Goal: Task Accomplishment & Management: Complete application form

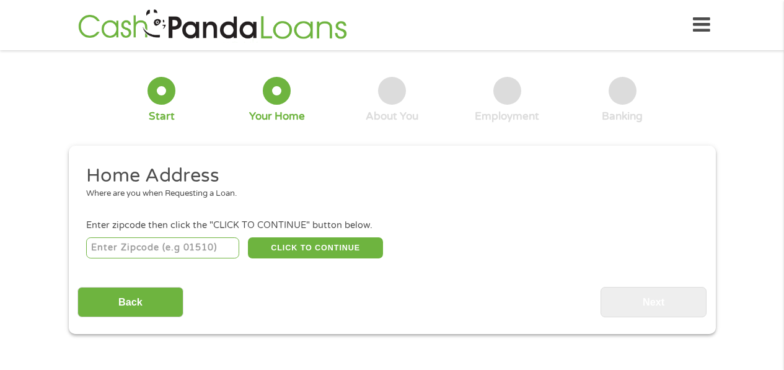
click at [159, 242] on input "number" at bounding box center [162, 247] width 153 height 21
type input "95423"
select select "[US_STATE]"
click at [296, 243] on button "CLICK TO CONTINUE" at bounding box center [315, 247] width 135 height 21
type input "95423"
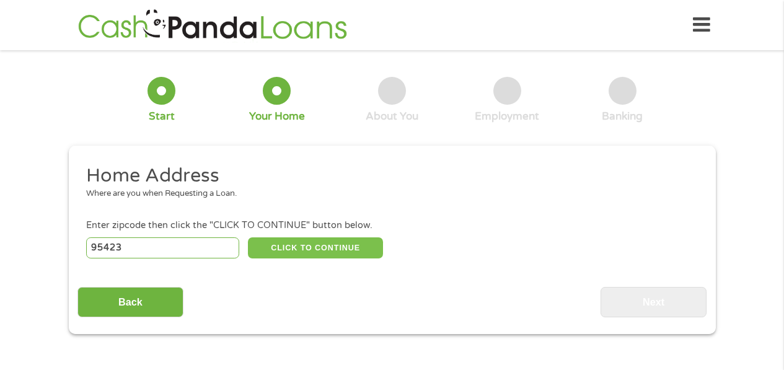
type input "[GEOGRAPHIC_DATA]"
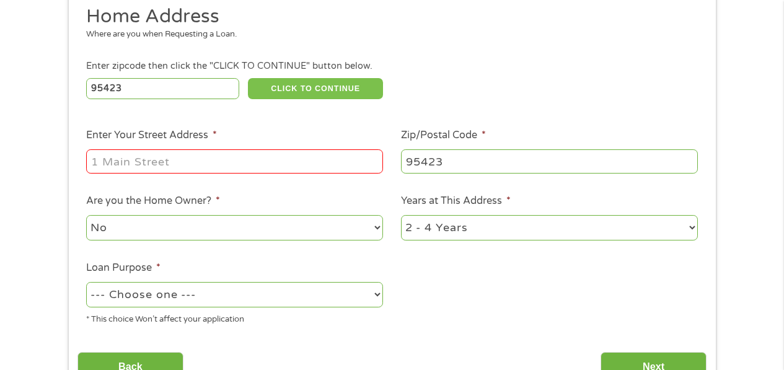
scroll to position [167, 0]
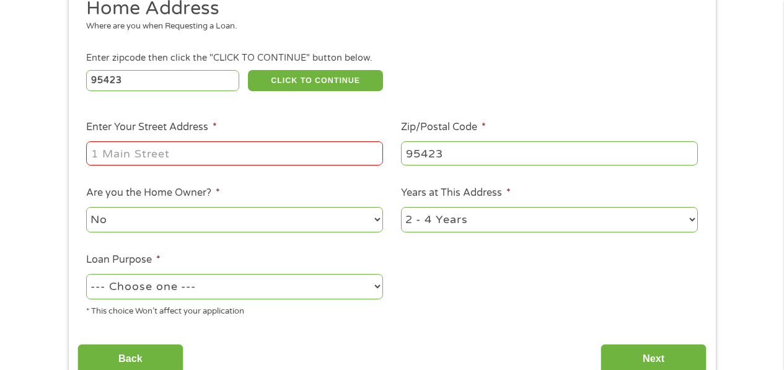
click at [218, 154] on input "Enter Your Street Address *" at bounding box center [234, 153] width 297 height 24
type input "[STREET_ADDRESS]"
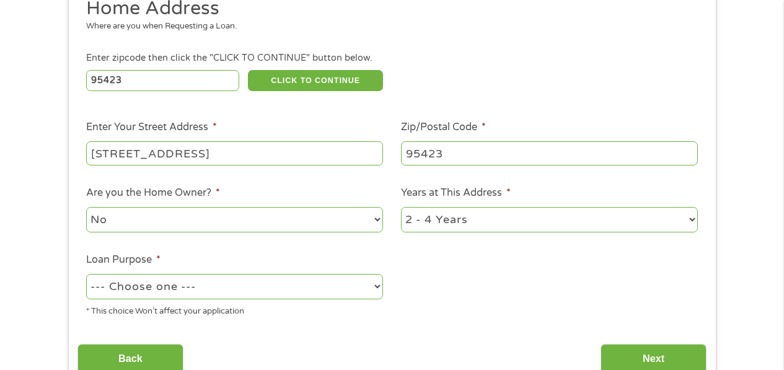
click at [377, 284] on select "--- Choose one --- Pay Bills Debt Consolidation Home Improvement Major Purchase…" at bounding box center [234, 286] width 297 height 25
select select "paybills"
click at [86, 274] on select "--- Choose one --- Pay Bills Debt Consolidation Home Improvement Major Purchase…" at bounding box center [234, 286] width 297 height 25
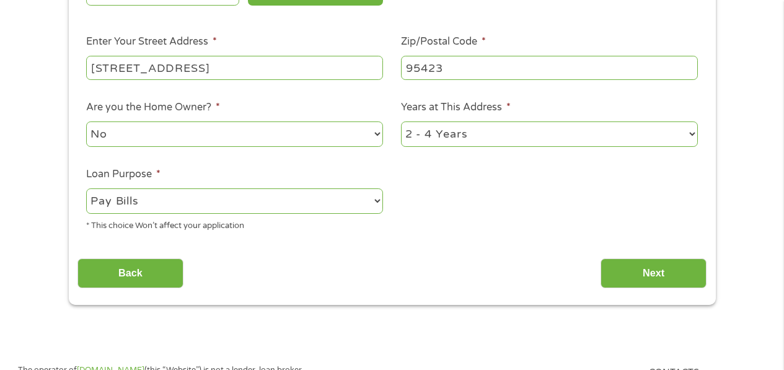
scroll to position [261, 0]
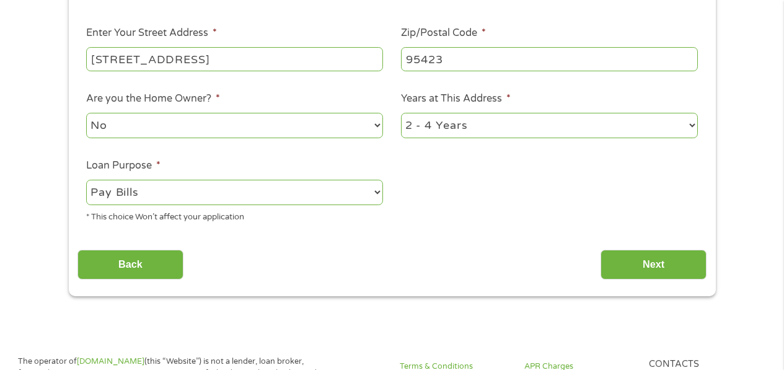
click at [690, 123] on select "1 Year or less 1 - 2 Years 2 - 4 Years Over 4 Years" at bounding box center [549, 125] width 297 height 25
select select "24months"
click at [401, 113] on select "1 Year or less 1 - 2 Years 2 - 4 Years Over 4 Years" at bounding box center [549, 125] width 297 height 25
click at [645, 261] on input "Next" at bounding box center [653, 265] width 106 height 30
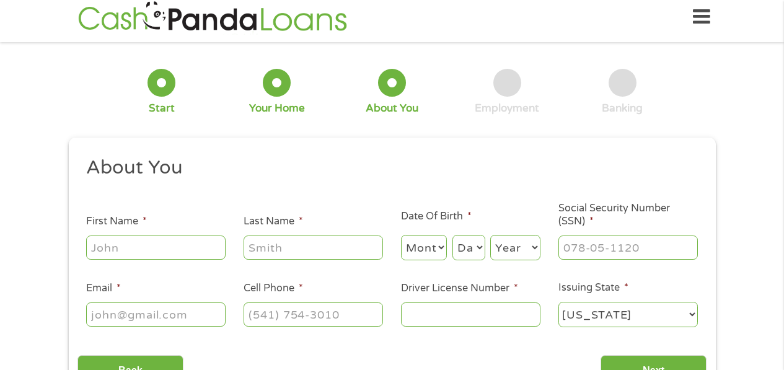
scroll to position [0, 0]
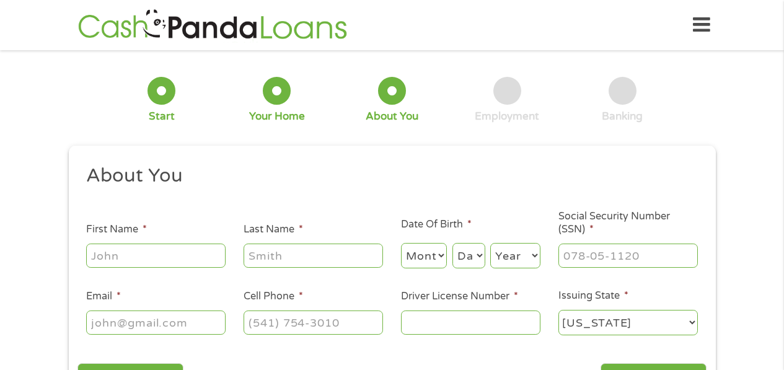
click at [186, 250] on input "First Name *" at bounding box center [155, 255] width 139 height 24
type input "[PERSON_NAME]"
type input "[PHONE_NUMBER]"
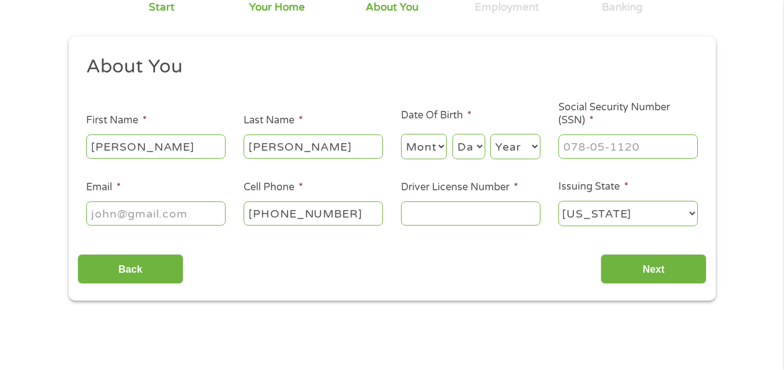
scroll to position [128, 0]
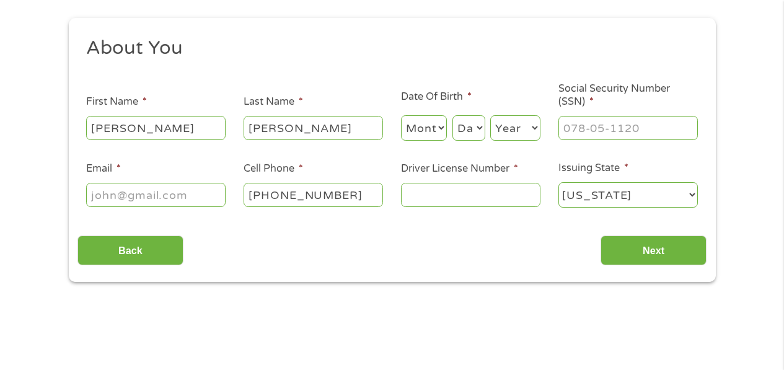
click at [440, 128] on select "Month 1 2 3 4 5 6 7 8 9 10 11 12" at bounding box center [424, 127] width 46 height 25
select select "5"
click at [401, 115] on select "Month 1 2 3 4 5 6 7 8 9 10 11 12" at bounding box center [424, 127] width 46 height 25
click at [479, 126] on select "Day 1 2 3 4 5 6 7 8 9 10 11 12 13 14 15 16 17 18 19 20 21 22 23 24 25 26 27 28 …" at bounding box center [468, 127] width 33 height 25
select select "21"
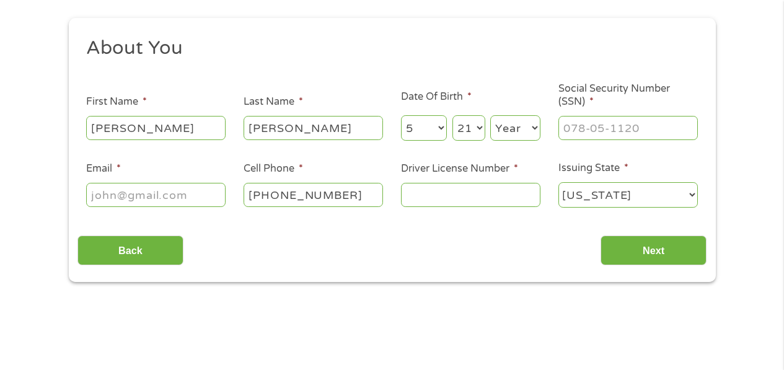
click at [452, 115] on select "Day 1 2 3 4 5 6 7 8 9 10 11 12 13 14 15 16 17 18 19 20 21 22 23 24 25 26 27 28 …" at bounding box center [468, 127] width 33 height 25
click at [532, 126] on select "Year [DATE] 2006 2005 2004 2003 2002 2001 2000 1999 1998 1997 1996 1995 1994 19…" at bounding box center [515, 127] width 50 height 25
select select "1950"
click at [490, 115] on select "Year [DATE] 2006 2005 2004 2003 2002 2001 2000 1999 1998 1997 1996 1995 1994 19…" at bounding box center [515, 127] width 50 height 25
click at [622, 130] on input "___-__-____" at bounding box center [627, 128] width 139 height 24
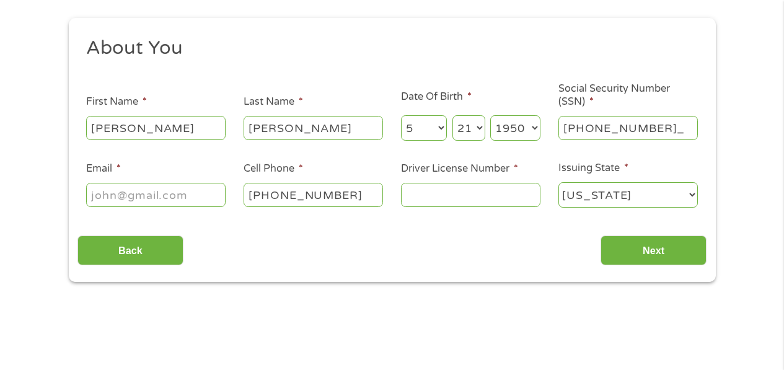
type input "526-80-9092"
click at [154, 193] on input "Email *" at bounding box center [155, 195] width 139 height 24
type input "[EMAIL_ADDRESS][DOMAIN_NAME]"
click at [348, 194] on input "[PHONE_NUMBER]" at bounding box center [312, 195] width 139 height 24
type input "[PHONE_NUMBER]"
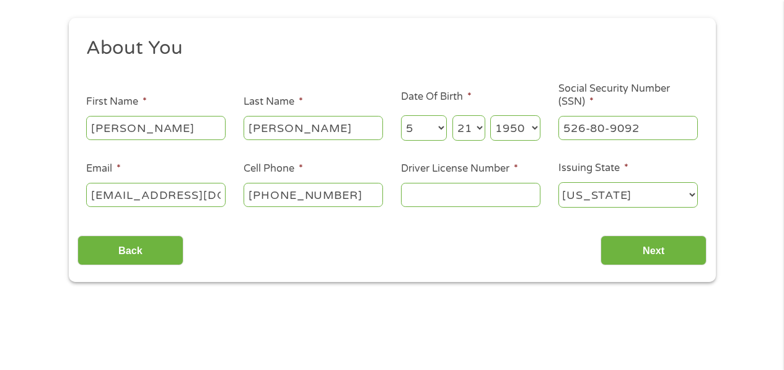
click at [418, 193] on input "Driver License Number *" at bounding box center [470, 195] width 139 height 24
type input "SO298812"
click at [647, 243] on input "Next" at bounding box center [653, 250] width 106 height 30
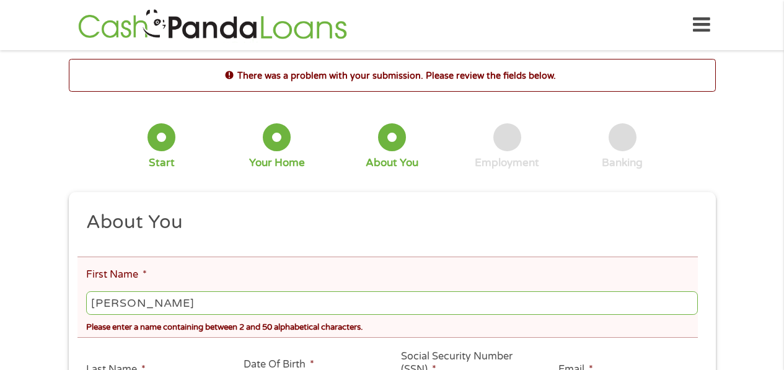
scroll to position [5, 5]
click at [157, 304] on input "[PERSON_NAME]" at bounding box center [391, 303] width 611 height 24
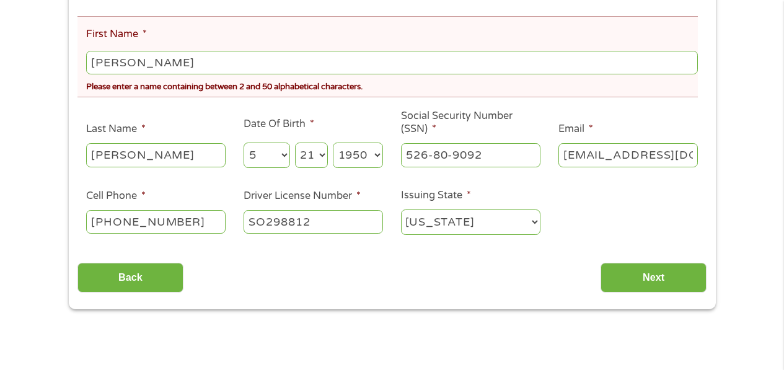
scroll to position [243, 0]
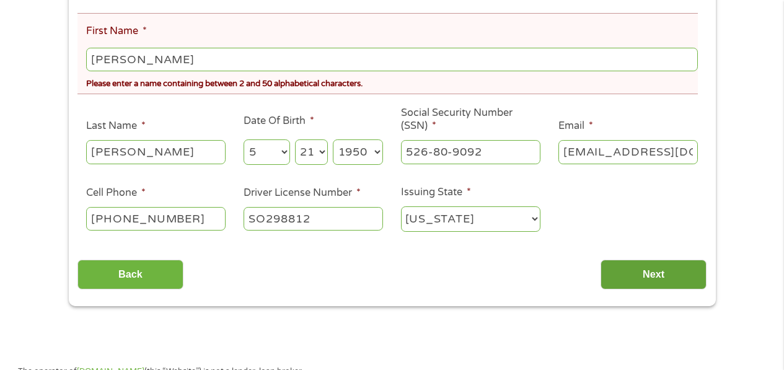
type input "[PERSON_NAME]"
click at [637, 274] on input "Next" at bounding box center [653, 275] width 106 height 30
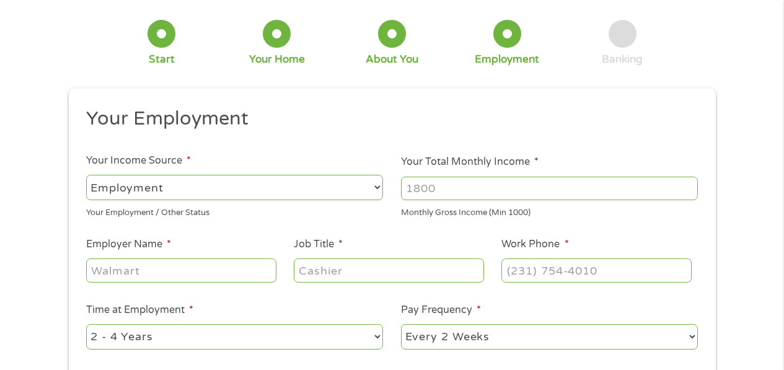
scroll to position [0, 0]
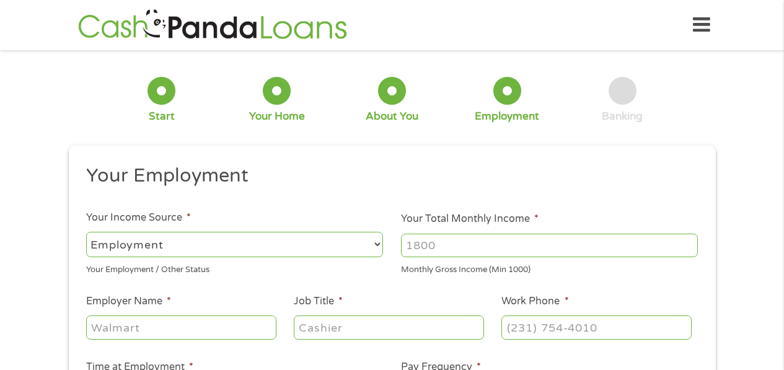
click at [234, 238] on select "--- Choose one --- Employment [DEMOGRAPHIC_DATA] Benefits" at bounding box center [234, 244] width 297 height 25
select select "selfEmployed"
click at [86, 232] on select "--- Choose one --- Employment [DEMOGRAPHIC_DATA] Benefits" at bounding box center [234, 244] width 297 height 25
click at [448, 248] on input "Your Total Monthly Income *" at bounding box center [549, 246] width 297 height 24
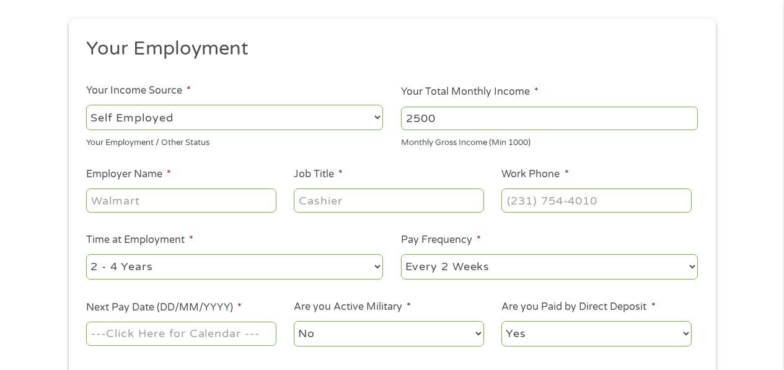
scroll to position [161, 0]
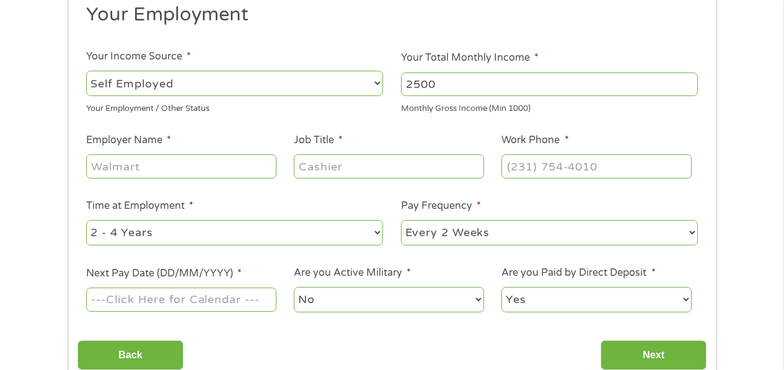
type input "2500"
click at [178, 165] on input "Employer Name *" at bounding box center [181, 166] width 190 height 24
type input "MLGIPM SERVICES"
type input "PEST CONTROL OPERATOR"
click at [519, 158] on input "(___) ___-____" at bounding box center [596, 166] width 190 height 24
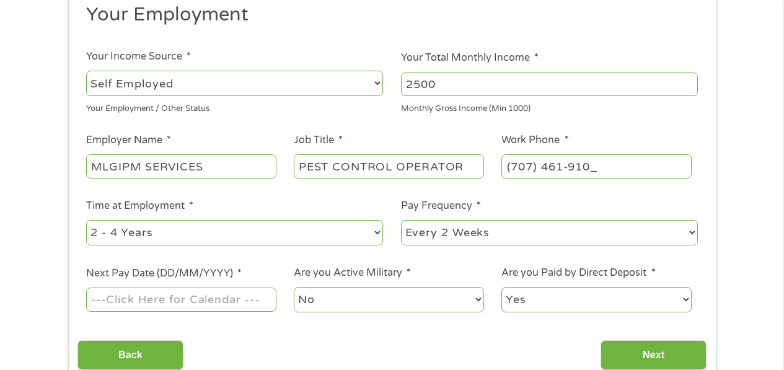
type input "[PHONE_NUMBER]"
click at [736, 137] on div "1 Start 2 Your Home 3 About You 4 Employment 5 Banking 6 This field is hidden w…" at bounding box center [392, 142] width 784 height 489
click at [374, 230] on select "--- Choose one --- 1 Year or less 1 - 2 Years 2 - 4 Years Over 4 Years" at bounding box center [234, 232] width 297 height 25
select select "60months"
click at [86, 220] on select "--- Choose one --- 1 Year or less 1 - 2 Years 2 - 4 Years Over 4 Years" at bounding box center [234, 232] width 297 height 25
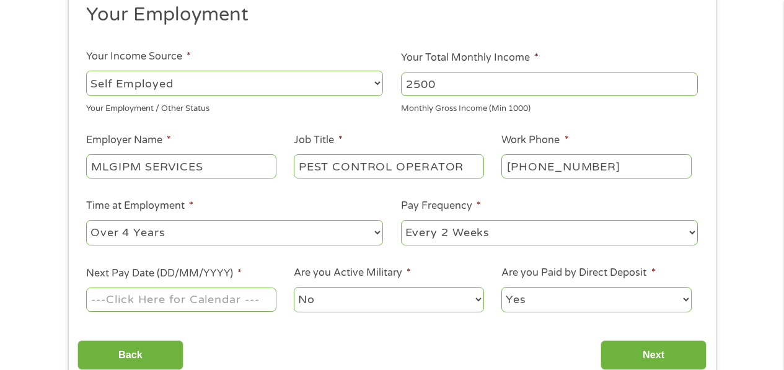
click at [690, 228] on select "--- Choose one --- Every 2 Weeks Every Week Monthly Semi-Monthly" at bounding box center [549, 232] width 297 height 25
select select "monthly"
click at [401, 220] on select "--- Choose one --- Every 2 Weeks Every Week Monthly Semi-Monthly" at bounding box center [549, 232] width 297 height 25
click at [226, 299] on input "Next Pay Date (DD/MM/YYYY) *" at bounding box center [181, 299] width 190 height 24
type input "0"
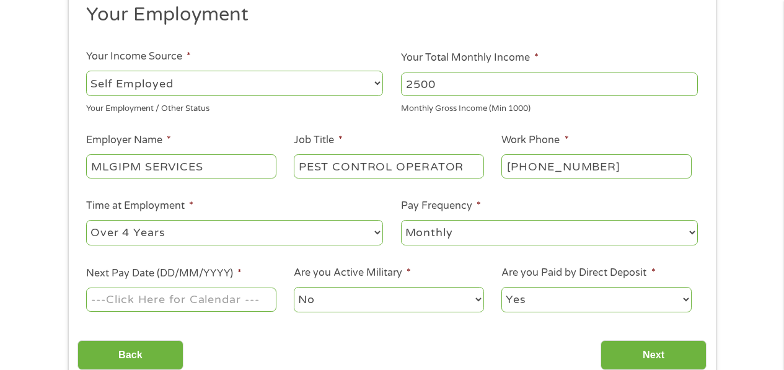
click at [190, 302] on input "Next Pay Date (DD/MM/YYYY) *" at bounding box center [181, 299] width 190 height 24
click at [215, 272] on label "Next Pay Date (DD/MM/YYYY) *" at bounding box center [163, 273] width 155 height 13
click at [215, 287] on input "Next Pay Date (DD/MM/YYYY) *" at bounding box center [181, 299] width 190 height 24
click at [216, 293] on input "Next Pay Date (DD/MM/YYYY) *" at bounding box center [181, 299] width 190 height 24
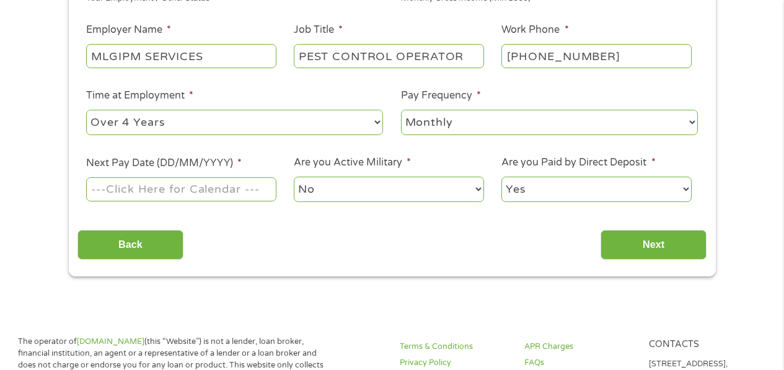
scroll to position [277, 0]
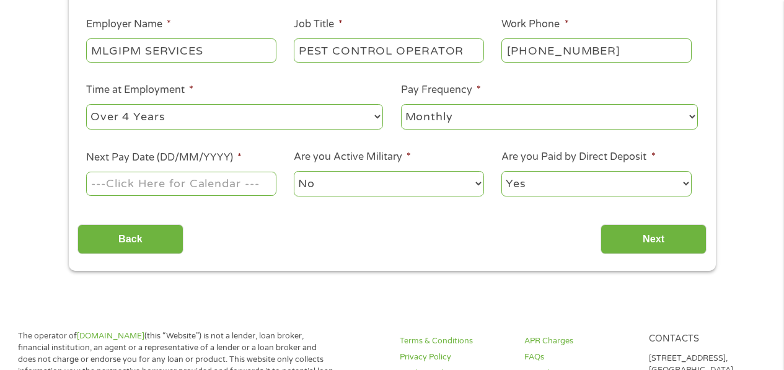
click at [226, 182] on input "Next Pay Date (DD/MM/YYYY) *" at bounding box center [181, 184] width 190 height 24
click at [225, 182] on input "Next Pay Date (DD/MM/YYYY) *" at bounding box center [181, 184] width 190 height 24
click at [99, 179] on input "Next Pay Date (DD/MM/YYYY) *" at bounding box center [181, 184] width 190 height 24
click at [91, 178] on input "Next Pay Date (DD/MM/YYYY) *" at bounding box center [181, 184] width 190 height 24
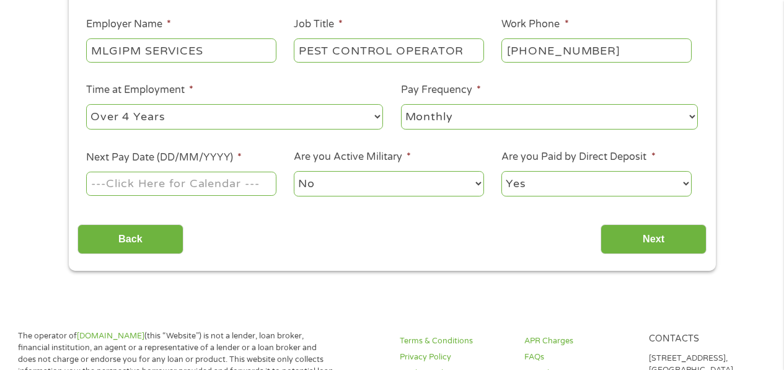
click at [95, 152] on label "Next Pay Date (DD/MM/YYYY) *" at bounding box center [163, 157] width 155 height 13
click at [95, 172] on input "Next Pay Date (DD/MM/YYYY) *" at bounding box center [181, 184] width 190 height 24
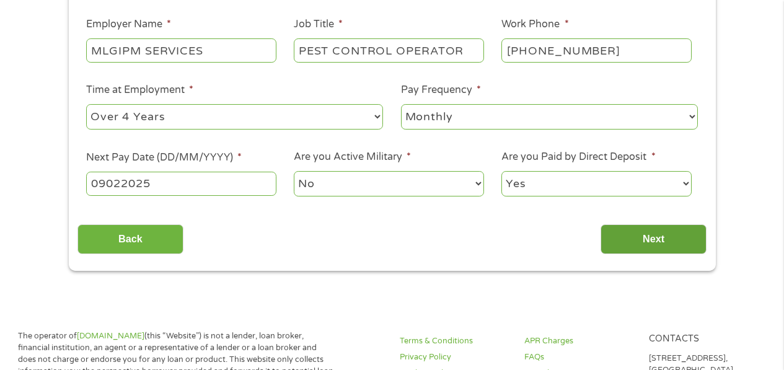
type input "09022025"
click at [649, 237] on input "Next" at bounding box center [653, 239] width 106 height 30
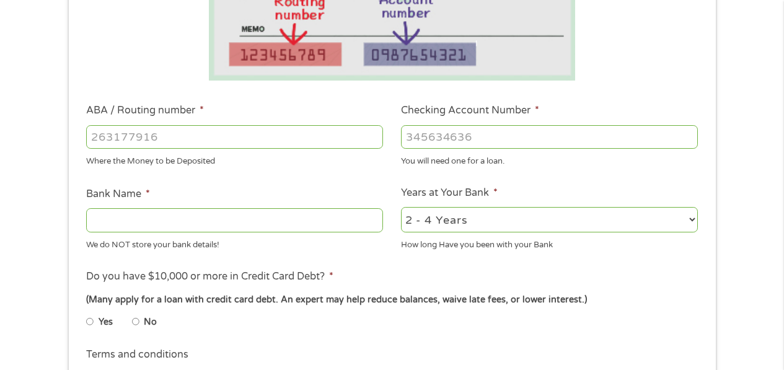
scroll to position [352, 0]
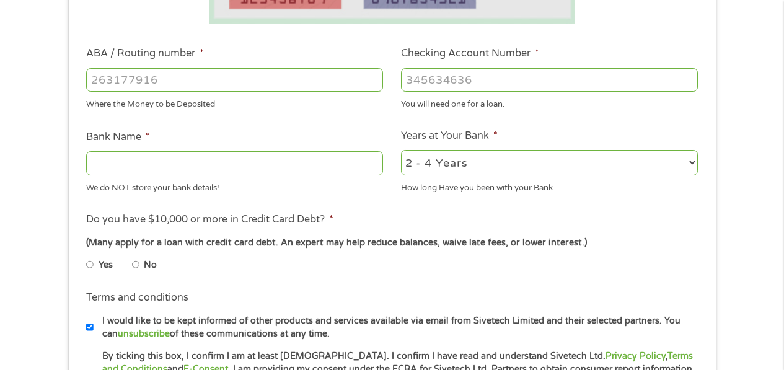
click at [204, 82] on input "ABA / Routing number *" at bounding box center [234, 80] width 297 height 24
type input "321177586"
type input "REDWOOD CREDIT UNION"
type input "321177586"
click at [489, 83] on input "Checking Account Number *" at bounding box center [549, 80] width 297 height 24
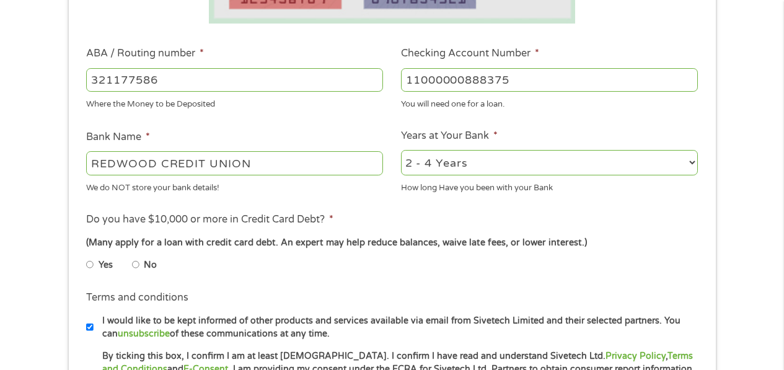
type input "11000000888375"
click at [688, 160] on select "2 - 4 Years 6 - 12 Months 1 - 2 Years Over 4 Years" at bounding box center [549, 162] width 297 height 25
select select "60months"
click at [401, 150] on select "2 - 4 Years 6 - 12 Months 1 - 2 Years Over 4 Years" at bounding box center [549, 162] width 297 height 25
click at [134, 263] on input "No" at bounding box center [135, 265] width 7 height 20
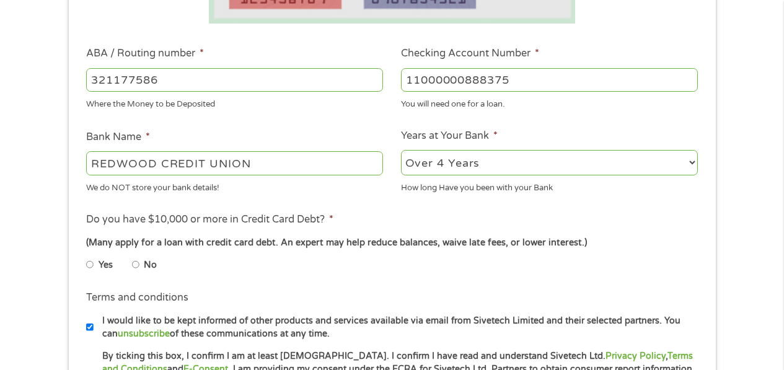
radio input "true"
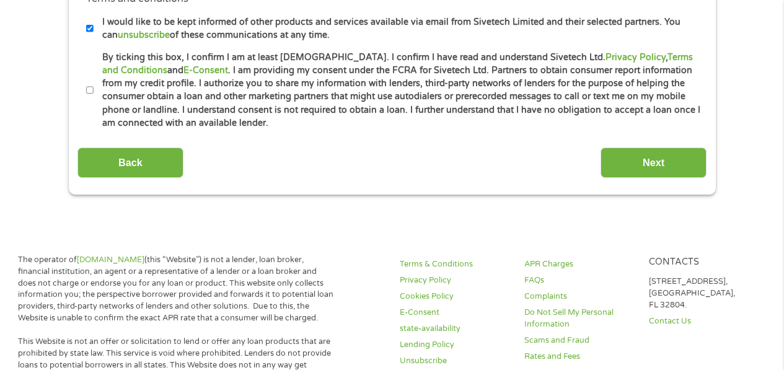
scroll to position [657, 0]
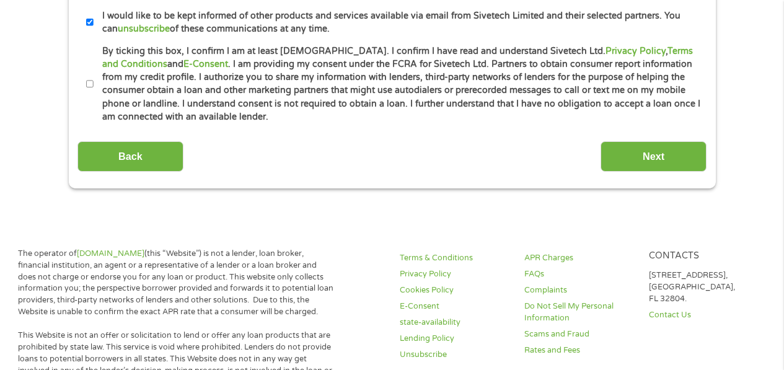
click at [88, 80] on input "By ticking this box, I confirm I am at least [DEMOGRAPHIC_DATA]. I confirm I ha…" at bounding box center [89, 84] width 7 height 20
checkbox input "true"
click at [652, 153] on input "Next" at bounding box center [653, 156] width 106 height 30
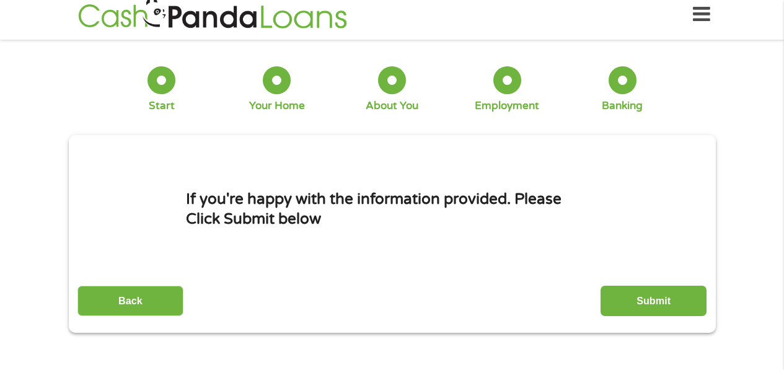
scroll to position [0, 0]
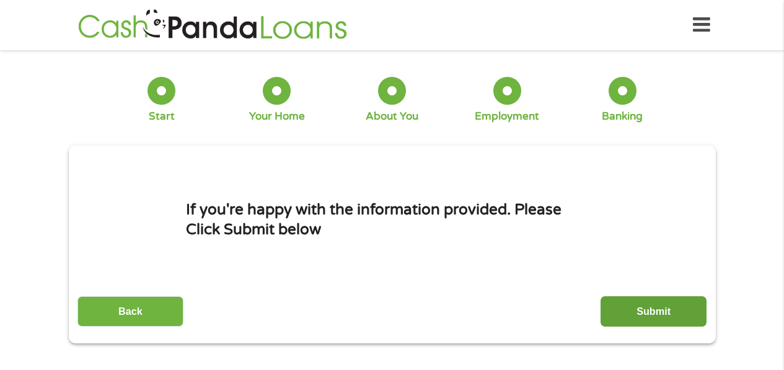
click at [649, 305] on input "Submit" at bounding box center [653, 311] width 106 height 30
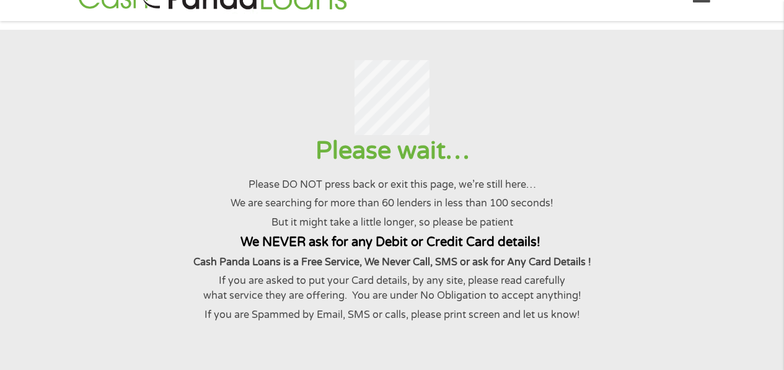
scroll to position [24, 0]
